Goal: Information Seeking & Learning: Learn about a topic

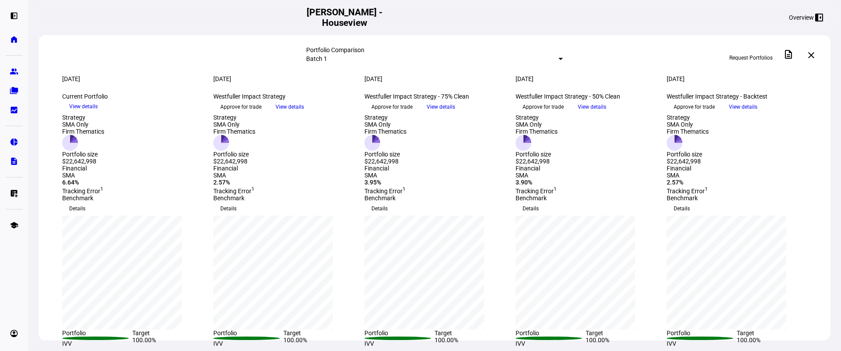
click at [455, 113] on span "View details" at bounding box center [440, 106] width 28 height 13
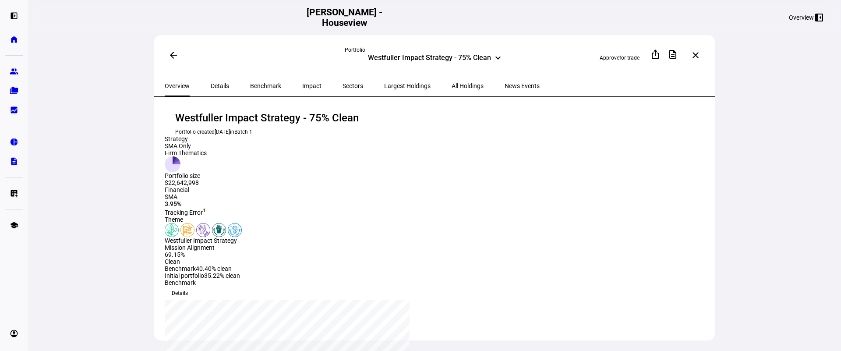
click at [172, 60] on span at bounding box center [173, 55] width 21 height 21
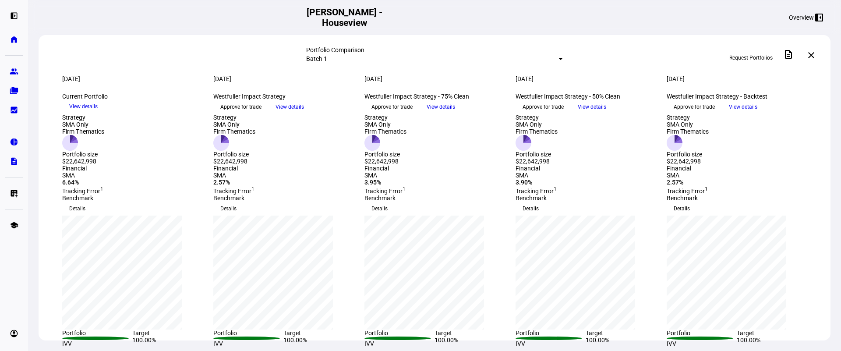
click at [304, 113] on span "View details" at bounding box center [289, 106] width 28 height 13
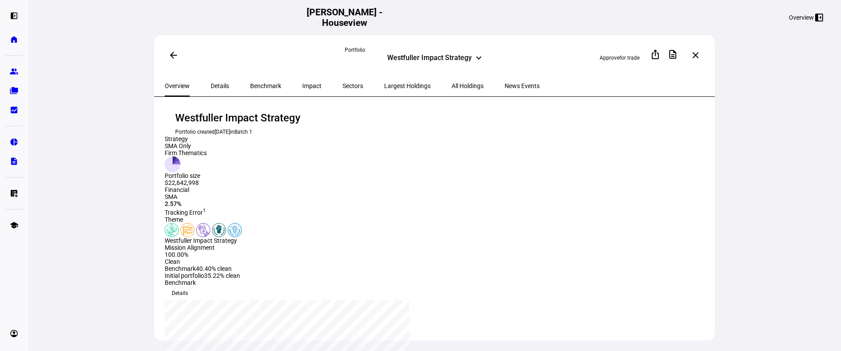
click at [302, 89] on span "Impact" at bounding box center [311, 85] width 19 height 21
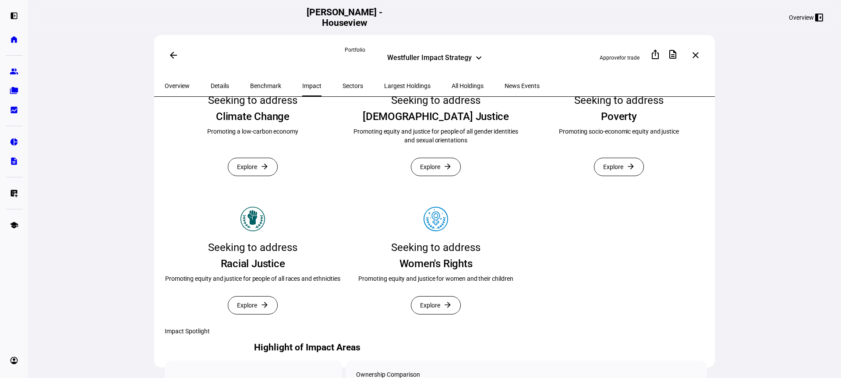
scroll to position [213, 0]
click at [177, 56] on span at bounding box center [173, 55] width 21 height 21
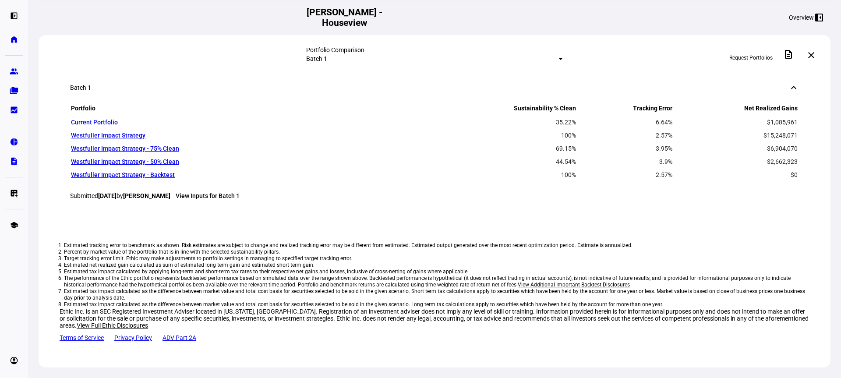
scroll to position [696, 0]
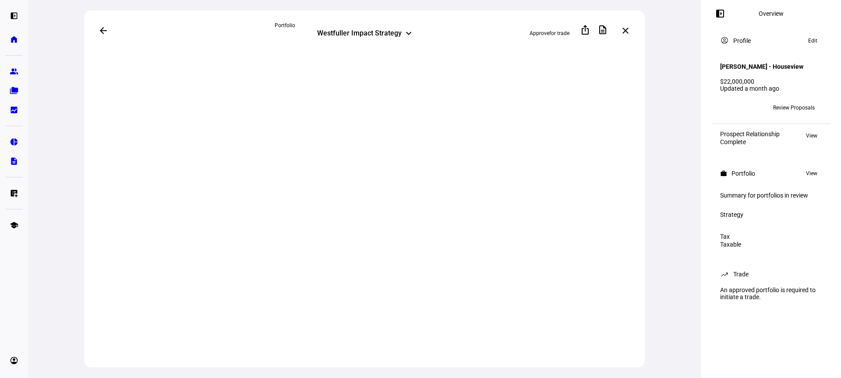
click at [96, 30] on span at bounding box center [103, 30] width 21 height 21
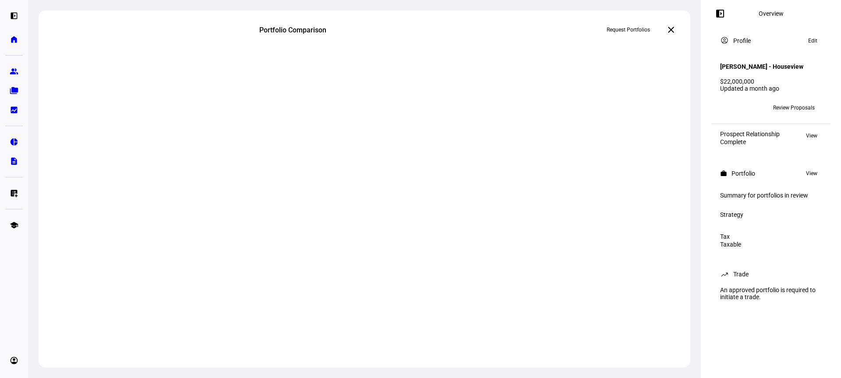
click at [724, 12] on mat-icon "left_panel_open" at bounding box center [719, 13] width 11 height 11
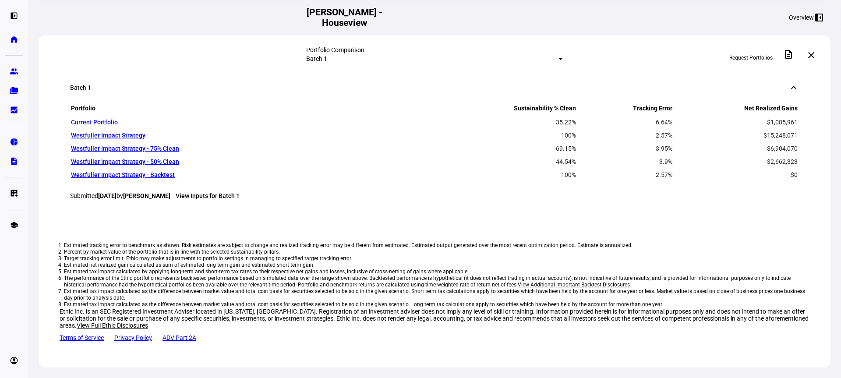
scroll to position [731, 0]
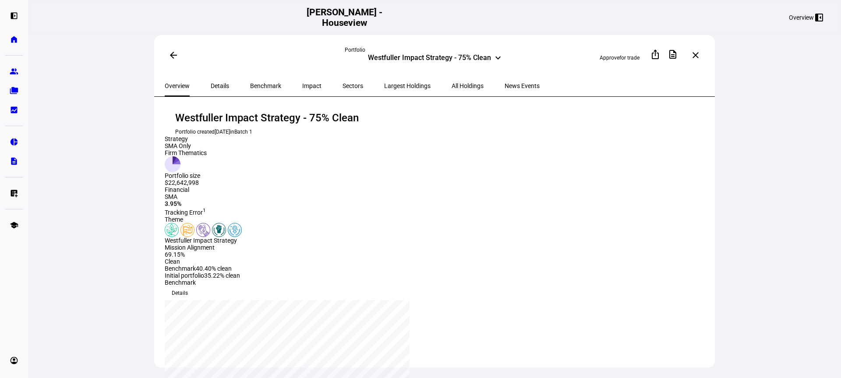
click at [302, 83] on div "Impact" at bounding box center [312, 85] width 40 height 21
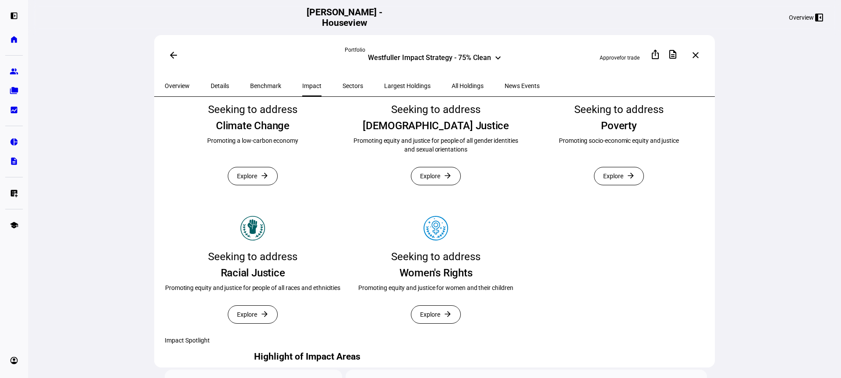
scroll to position [204, 0]
click at [603, 184] on span "Explore" at bounding box center [613, 176] width 20 height 18
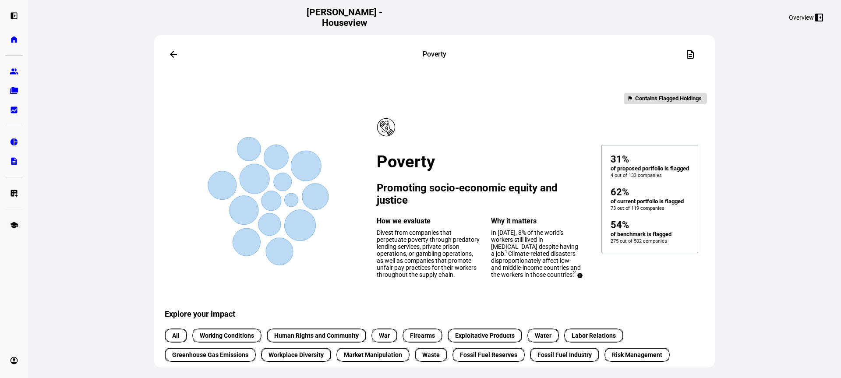
click at [176, 54] on span at bounding box center [173, 54] width 21 height 21
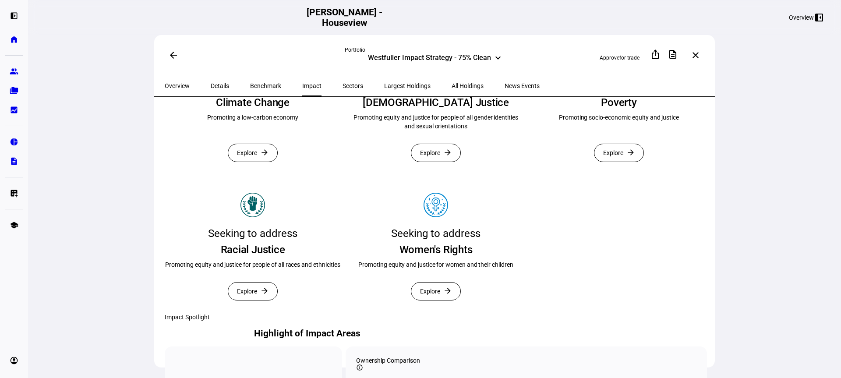
scroll to position [226, 0]
